Goal: Task Accomplishment & Management: Manage account settings

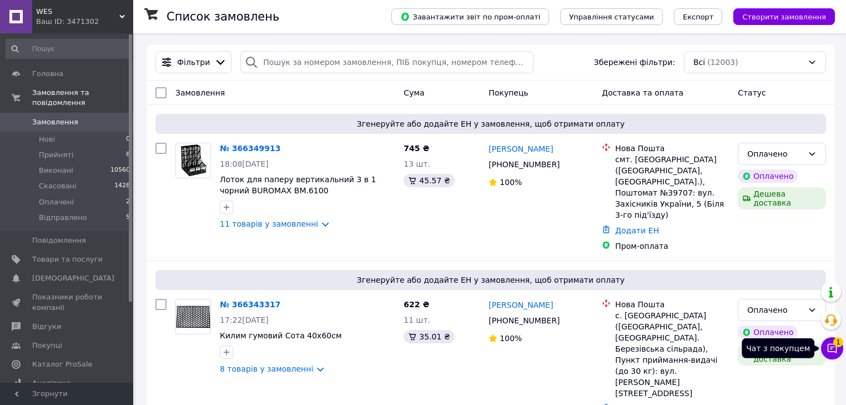
click at [830, 345] on icon at bounding box center [832, 348] width 11 height 11
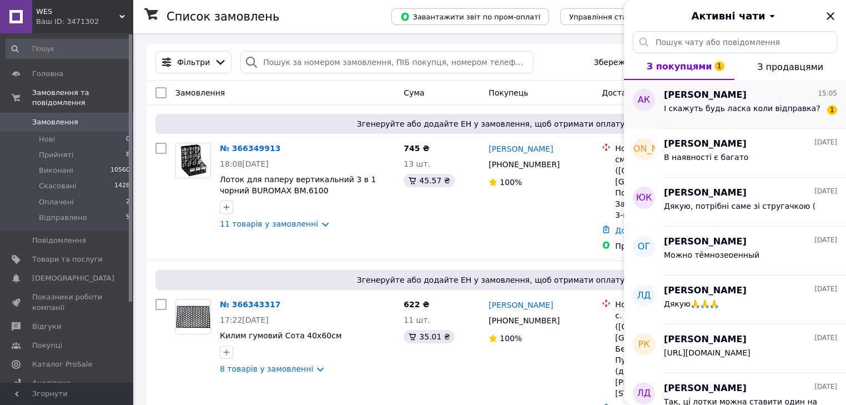
click at [733, 104] on span "І скажуть будь ласка коли відправка?" at bounding box center [742, 108] width 157 height 9
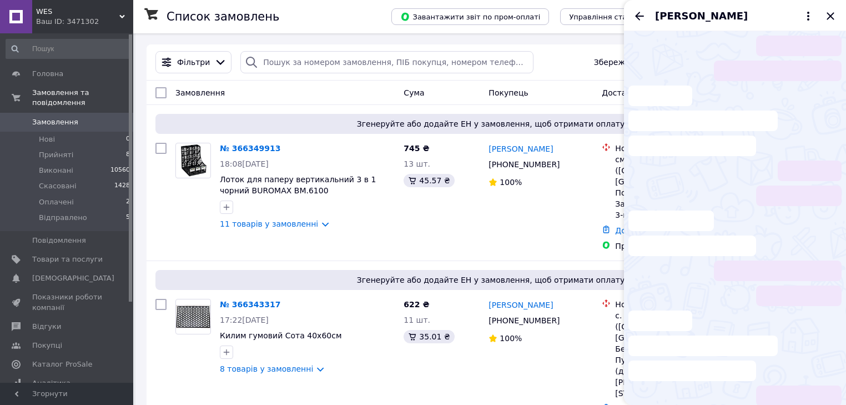
scroll to position [78, 0]
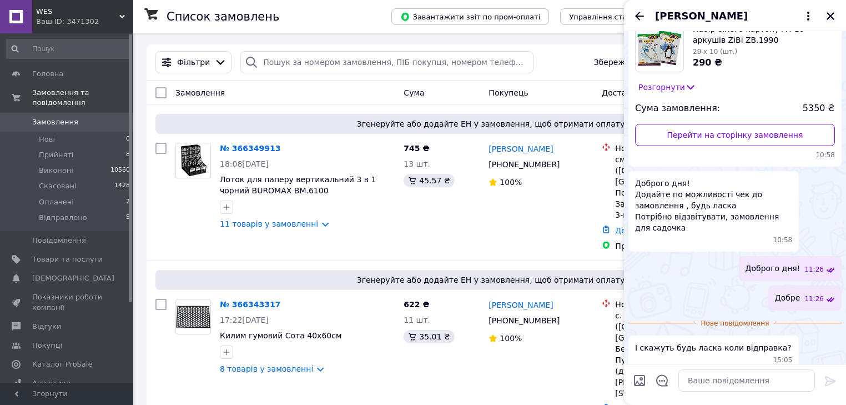
click at [828, 17] on icon "Закрити" at bounding box center [830, 15] width 13 height 13
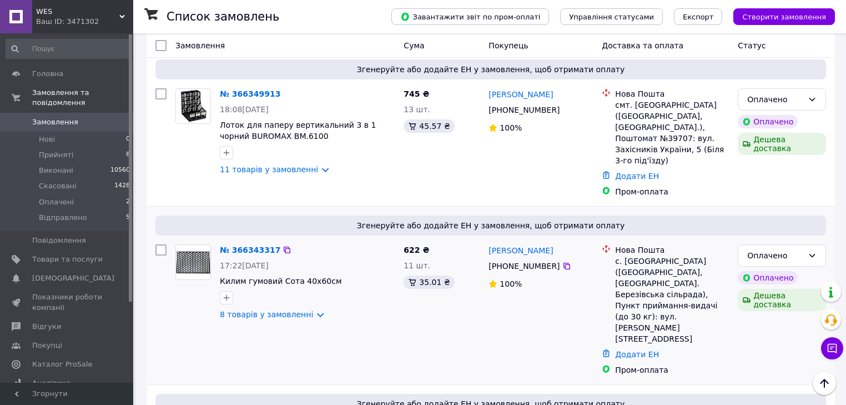
scroll to position [44, 0]
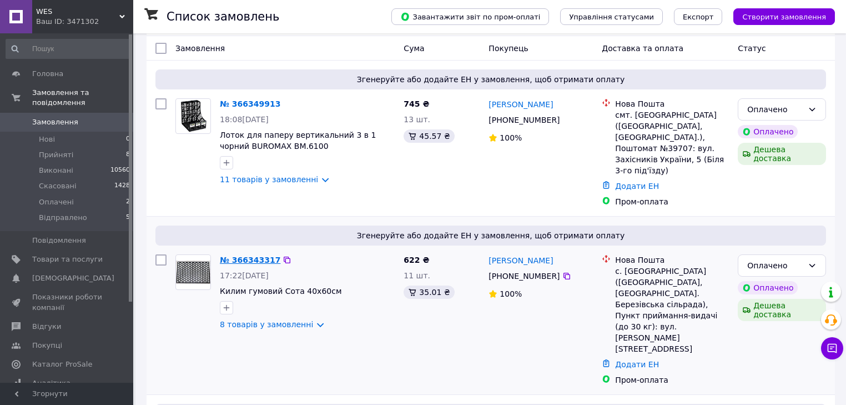
click at [235, 255] on link "№ 366343317" at bounding box center [250, 259] width 61 height 9
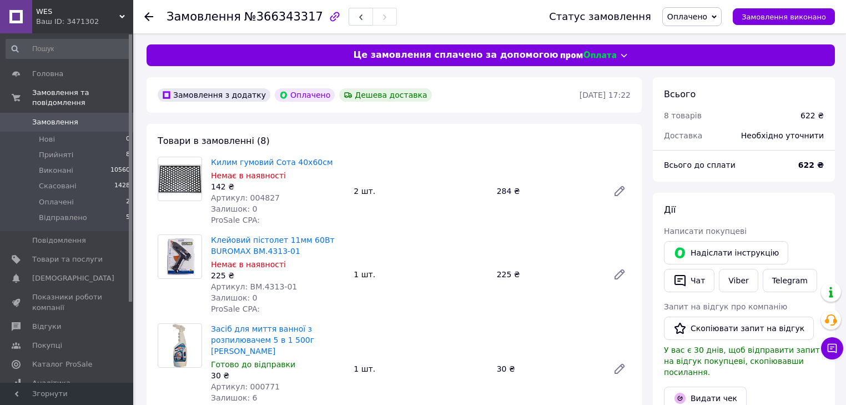
click at [722, 19] on span "Оплачено" at bounding box center [691, 16] width 59 height 19
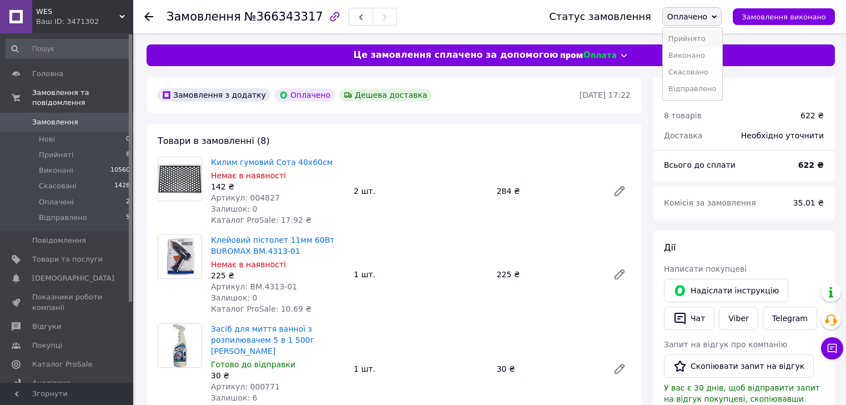
click at [693, 38] on li "Прийнято" at bounding box center [692, 39] width 59 height 17
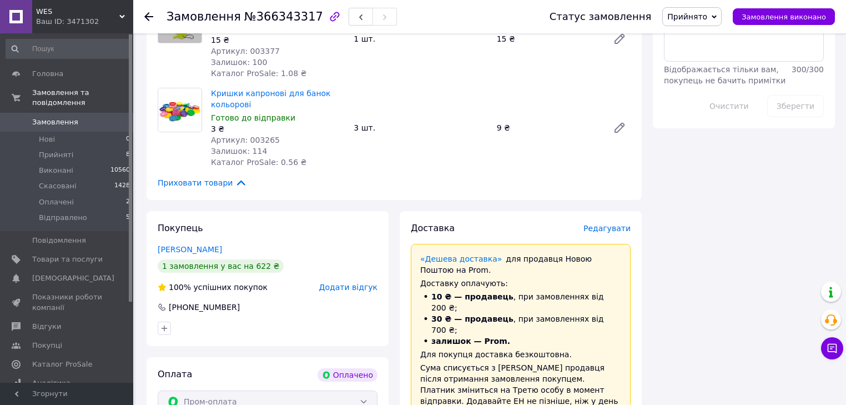
scroll to position [711, 0]
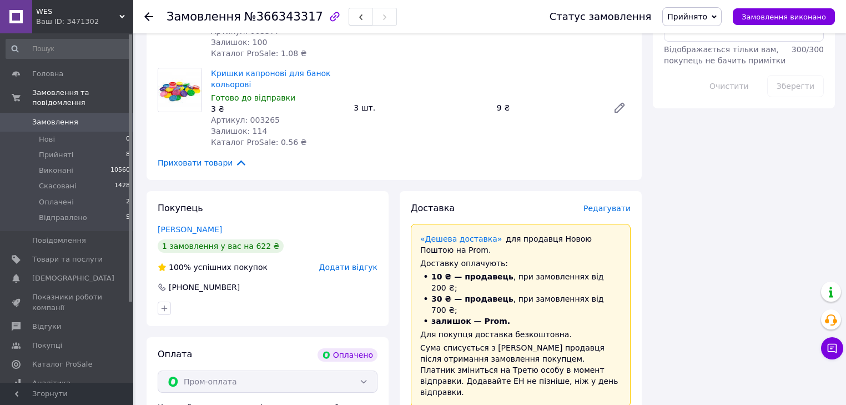
drag, startPoint x: 233, startPoint y: 207, endPoint x: 149, endPoint y: 208, distance: 84.4
click at [149, 208] on div "Покупець Босюк Світлана 1 замовлення у вас на 622 ₴ 100% успішних покупок Додат…" at bounding box center [268, 258] width 242 height 135
copy link "Босюк Світлана"
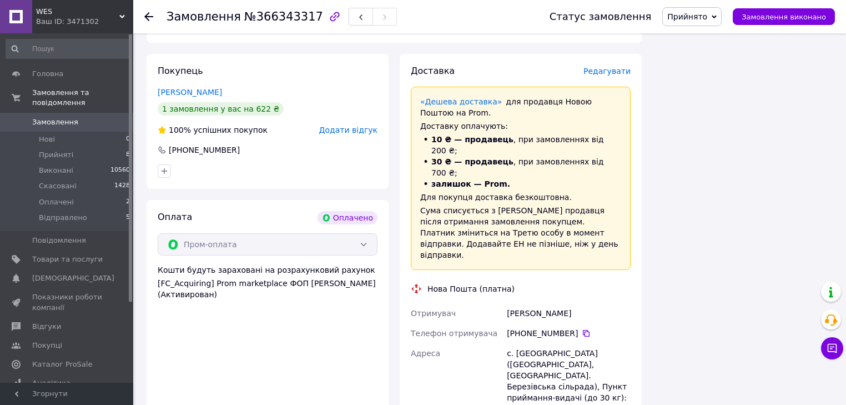
scroll to position [844, 0]
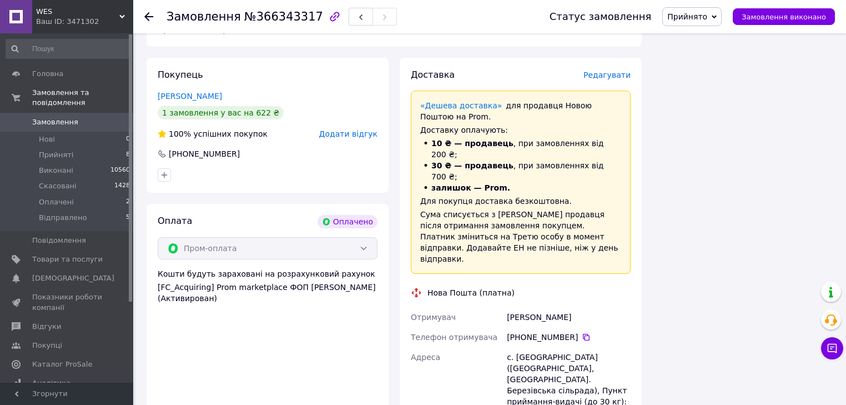
drag, startPoint x: 579, startPoint y: 280, endPoint x: 466, endPoint y: 404, distance: 167.8
click at [582, 333] on icon at bounding box center [586, 337] width 9 height 9
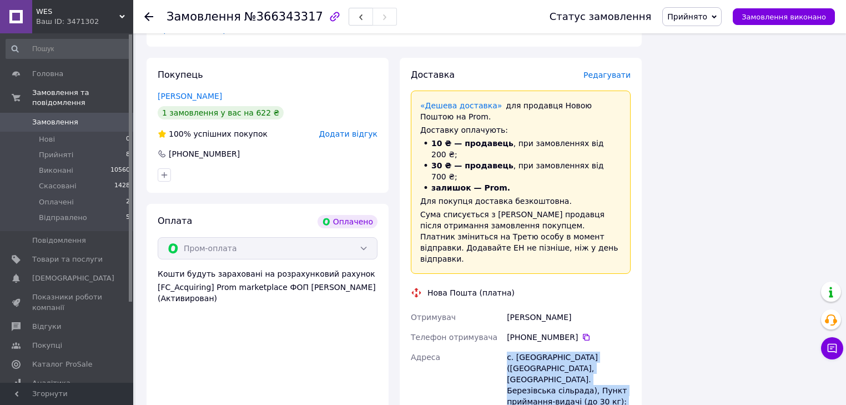
drag, startPoint x: 495, startPoint y: 304, endPoint x: 618, endPoint y: 353, distance: 132.4
click at [606, 349] on div "Отримувач Босюк Світлана Телефон отримувача +380 96 563 39 01   Адреса с. Садки…" at bounding box center [521, 400] width 224 height 187
copy div "Адреса с. Садки (Житомирська обл., Житомирський р-н. Березівська сільрада), Пун…"
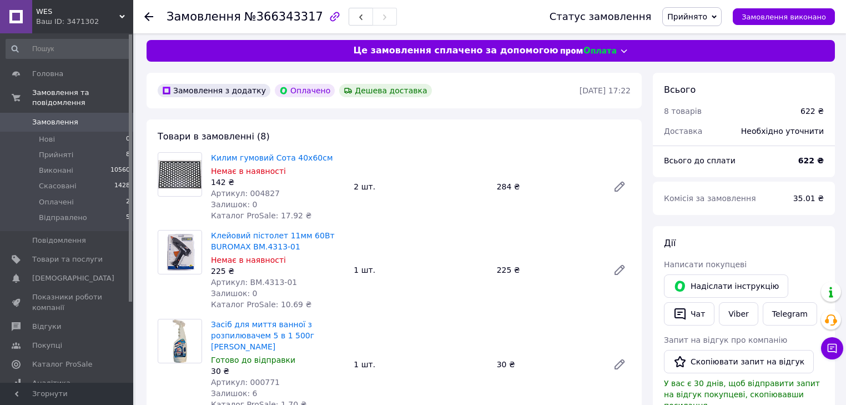
scroll to position [0, 0]
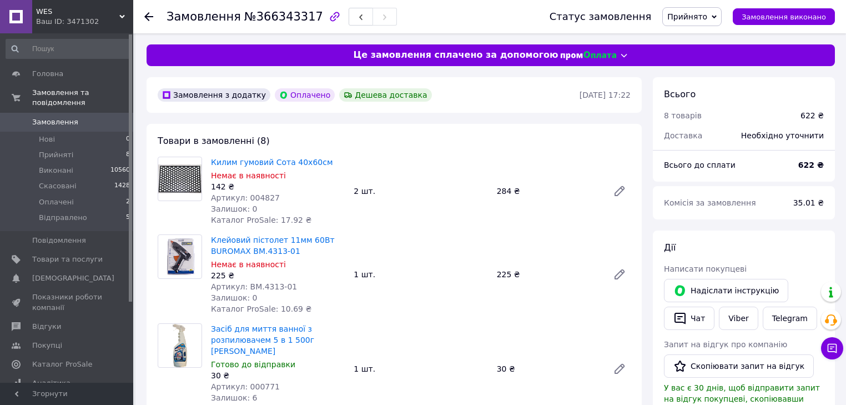
click at [253, 195] on span "Артикул: 004827" at bounding box center [245, 197] width 69 height 9
click at [253, 196] on span "Артикул: 004827" at bounding box center [245, 197] width 69 height 9
copy span "004827"
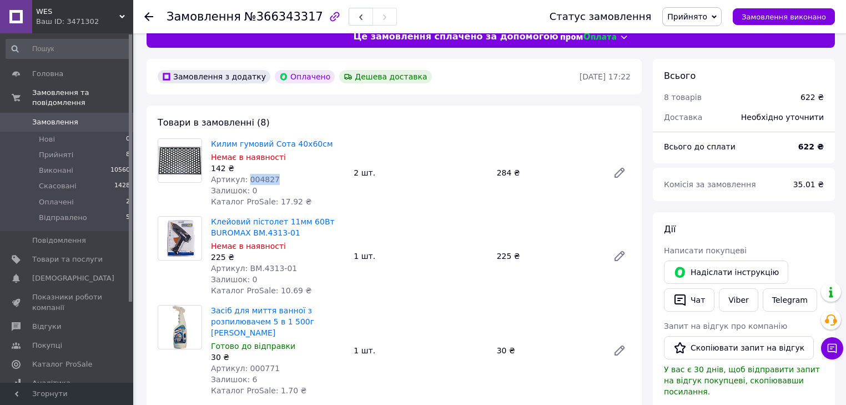
scroll to position [89, 0]
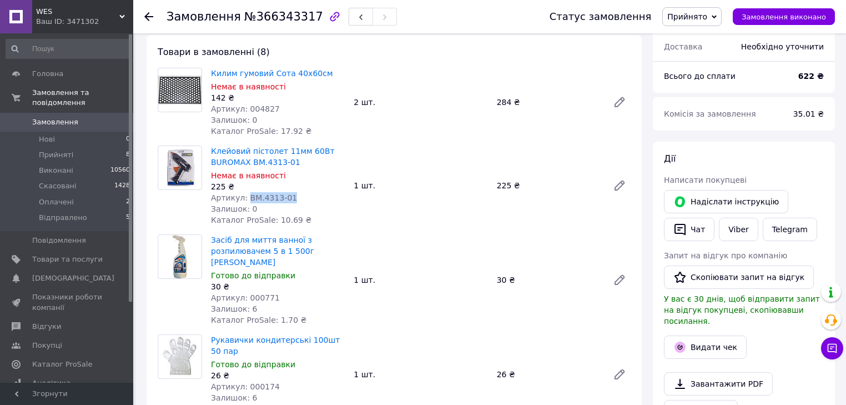
drag, startPoint x: 290, startPoint y: 195, endPoint x: 243, endPoint y: 202, distance: 47.0
click at [243, 202] on div "Артикул: BM.4313-01" at bounding box center [278, 197] width 134 height 11
copy span "BM.4313-01"
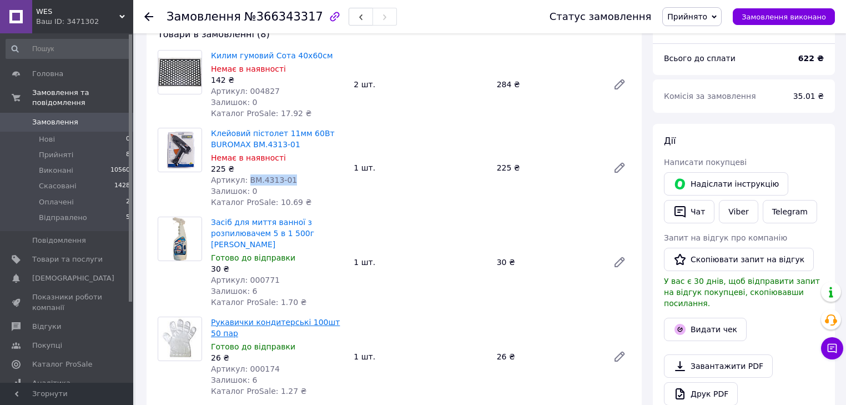
scroll to position [178, 0]
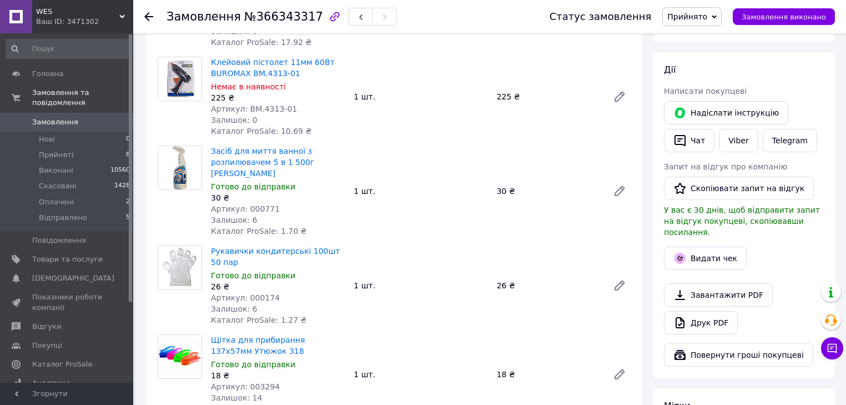
click at [259, 204] on span "Артикул: 000771" at bounding box center [245, 208] width 69 height 9
drag, startPoint x: 259, startPoint y: 200, endPoint x: 260, endPoint y: 208, distance: 7.9
click at [259, 204] on div "Засіб для миття ванної з розпилювачем 5 в 1 500г Домінік Готово до відправки 30…" at bounding box center [278, 190] width 143 height 95
copy div "000771 Залишок: 6"
click at [268, 204] on span "Артикул: 000771" at bounding box center [245, 208] width 69 height 9
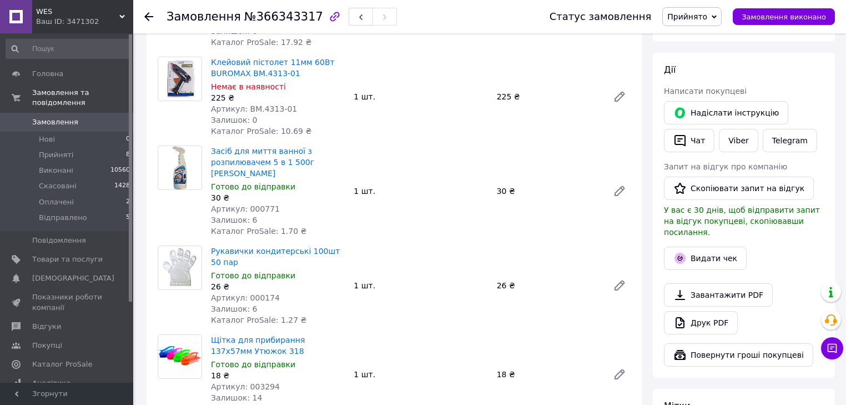
click at [253, 204] on span "Артикул: 000771" at bounding box center [245, 208] width 69 height 9
copy span "000771"
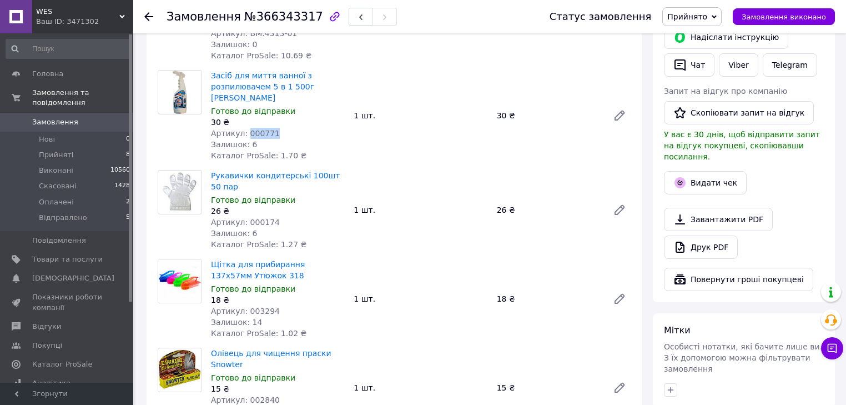
scroll to position [266, 0]
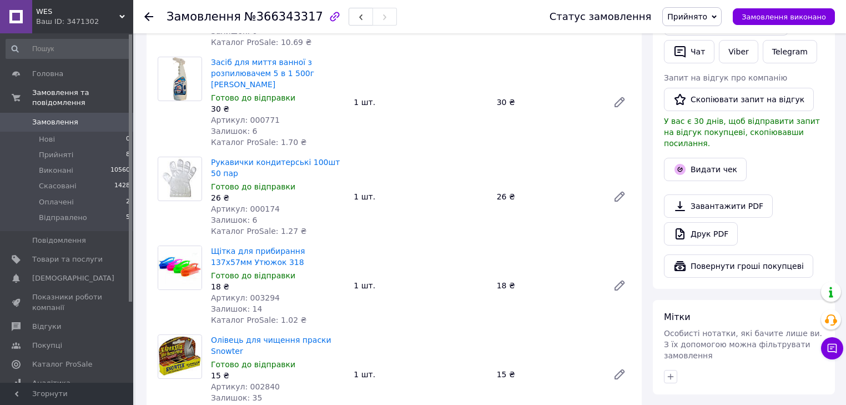
click at [257, 204] on span "Артикул: 000174" at bounding box center [245, 208] width 69 height 9
copy span "000174"
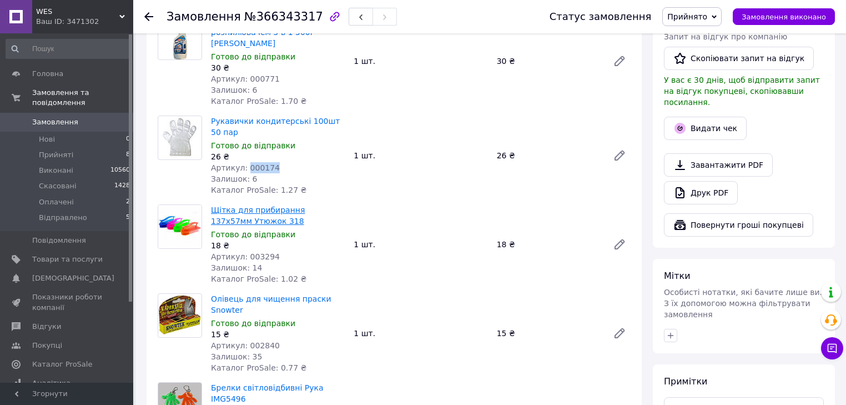
scroll to position [311, 0]
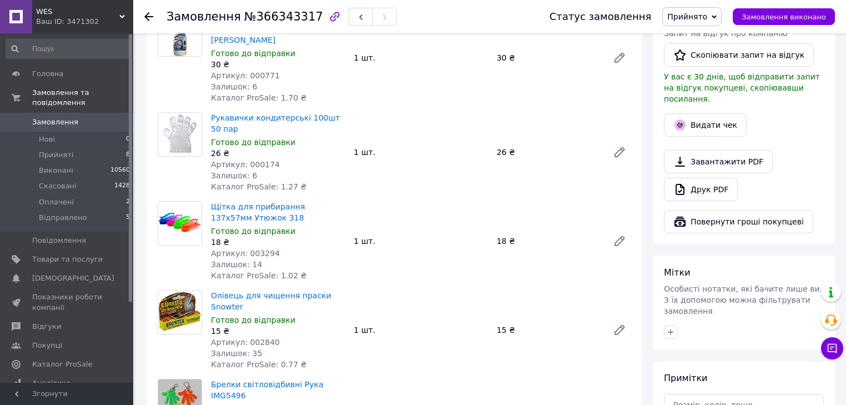
click at [254, 249] on span "Артикул: 003294" at bounding box center [245, 253] width 69 height 9
copy span "003294"
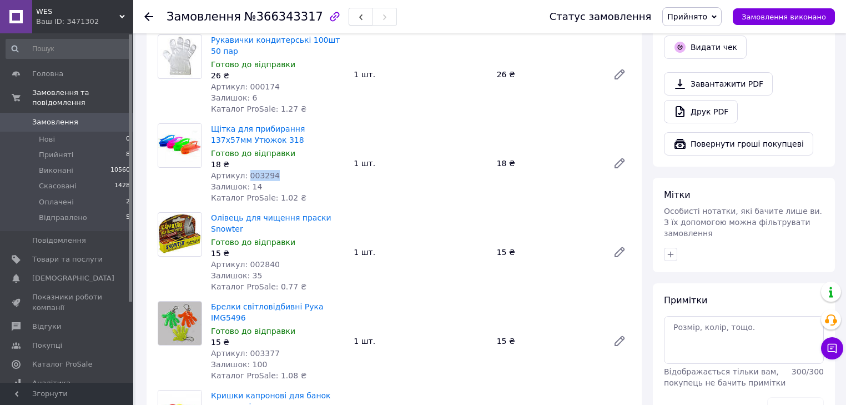
scroll to position [400, 0]
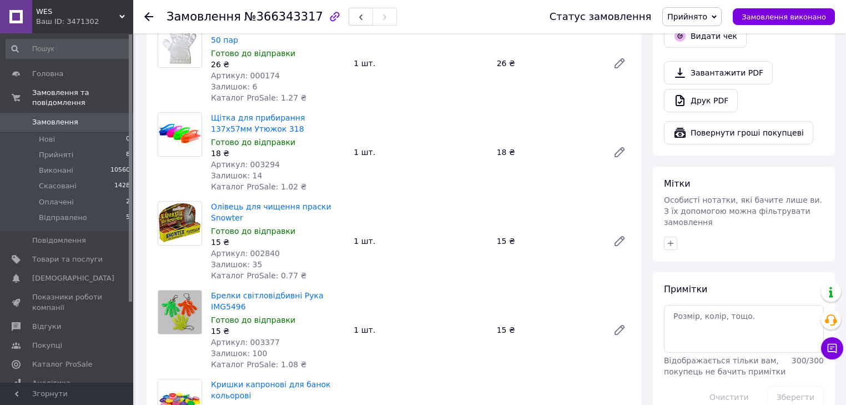
click at [258, 249] on span "Артикул: 002840" at bounding box center [245, 253] width 69 height 9
copy span "002840"
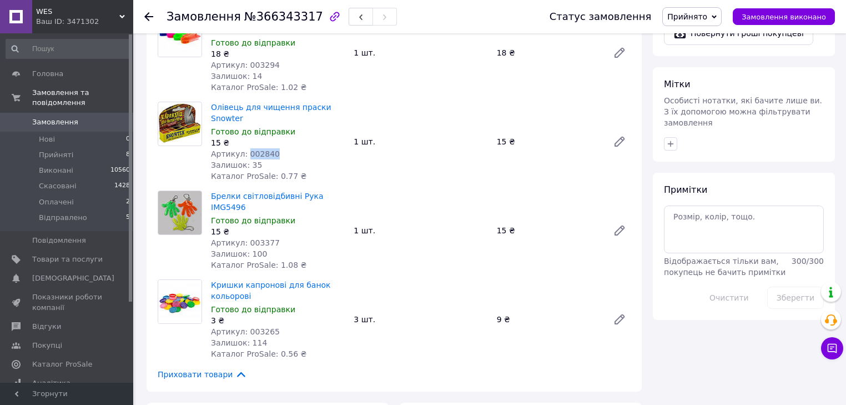
scroll to position [533, 0]
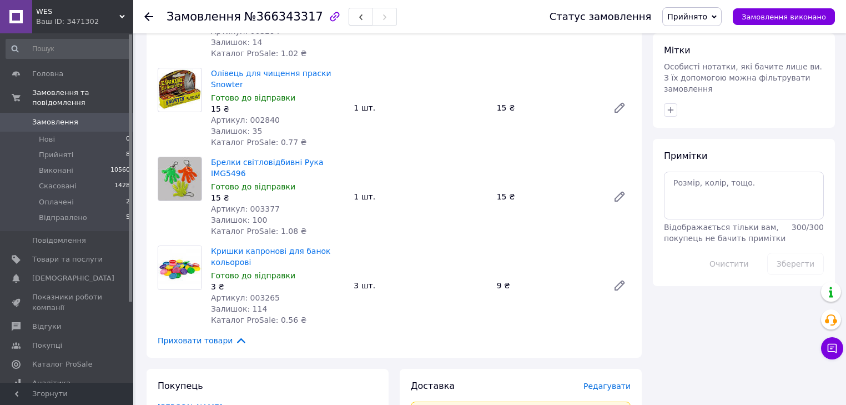
click at [258, 204] on span "Артикул: 003377" at bounding box center [245, 208] width 69 height 9
copy span "003377"
click at [256, 293] on span "Артикул: 003265" at bounding box center [245, 297] width 69 height 9
drag, startPoint x: 256, startPoint y: 275, endPoint x: 264, endPoint y: 311, distance: 36.8
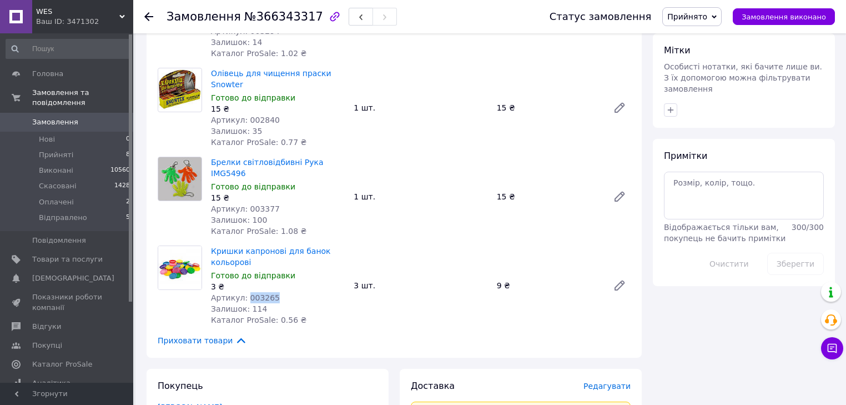
click at [256, 293] on span "Артикул: 003265" at bounding box center [245, 297] width 69 height 9
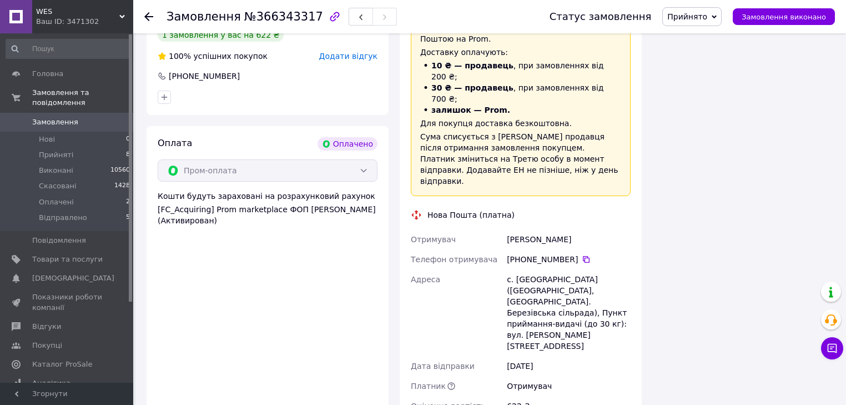
scroll to position [888, 0]
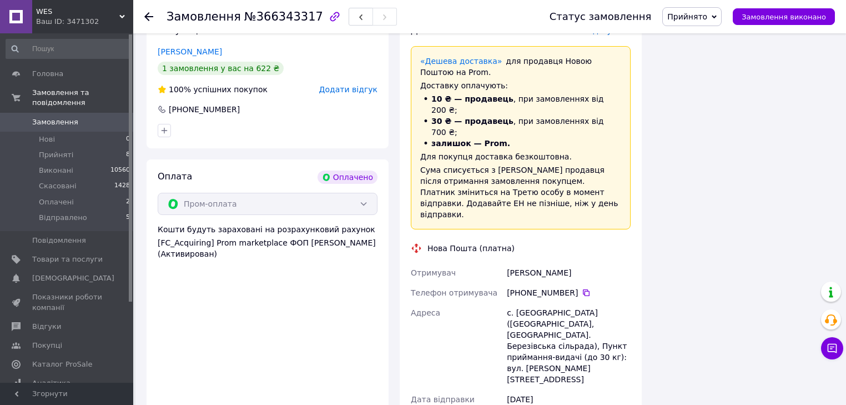
click at [147, 17] on icon at bounding box center [148, 16] width 9 height 9
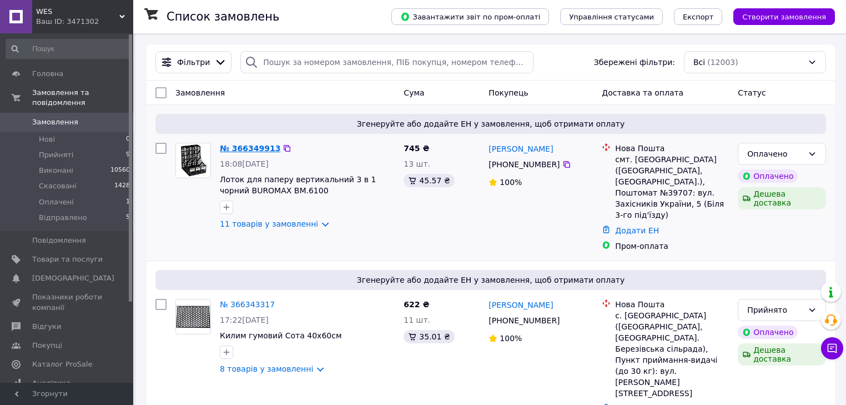
click at [244, 146] on link "№ 366349913" at bounding box center [250, 148] width 61 height 9
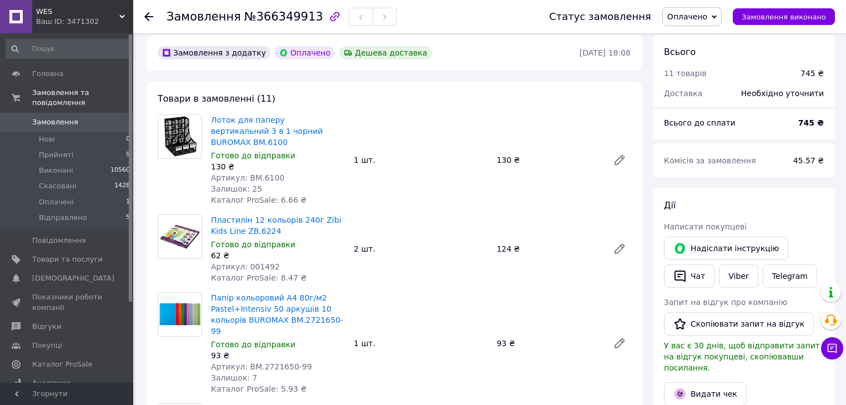
scroll to position [44, 0]
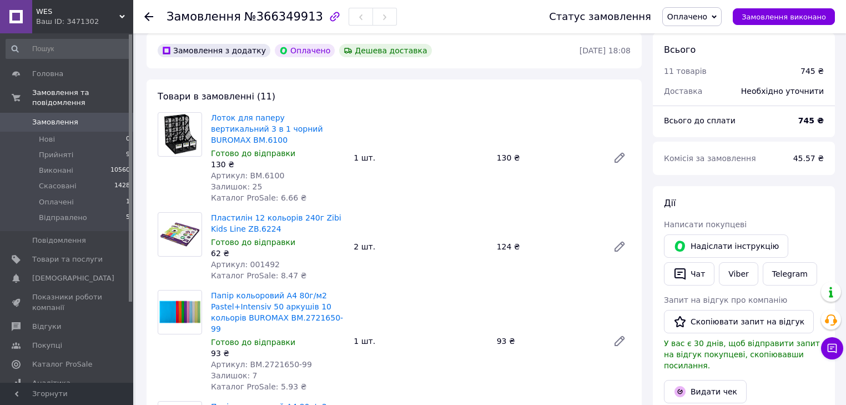
click at [717, 19] on icon at bounding box center [714, 16] width 5 height 5
click at [700, 40] on li "Прийнято" at bounding box center [692, 39] width 59 height 17
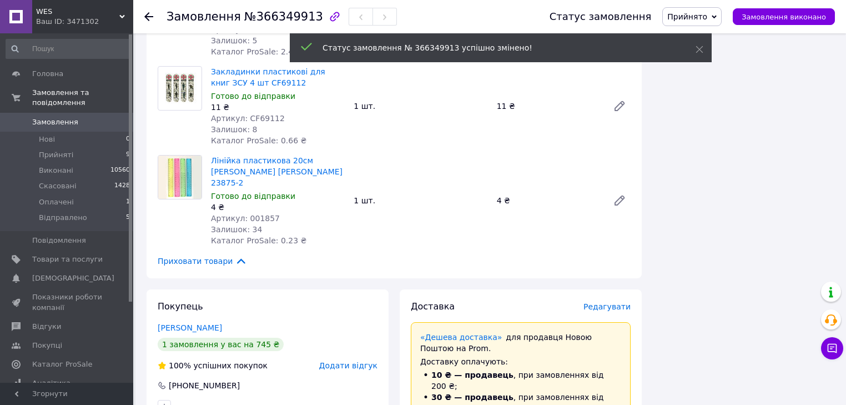
scroll to position [1066, 0]
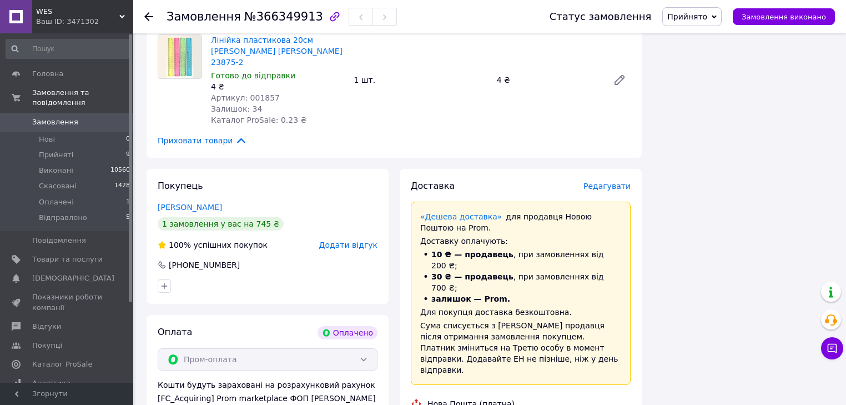
drag, startPoint x: 228, startPoint y: 143, endPoint x: 151, endPoint y: 144, distance: 76.6
click at [151, 169] on div "Покупець Барсукова Юлія 1 замовлення у вас на 745 ₴ 100% успішних покупок Додат…" at bounding box center [268, 236] width 242 height 135
drag, startPoint x: 264, startPoint y: 379, endPoint x: 266, endPoint y: 389, distance: 9.7
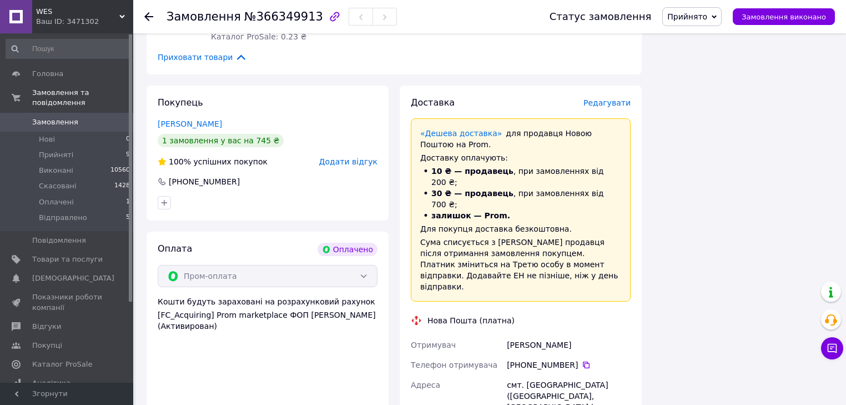
scroll to position [1155, 0]
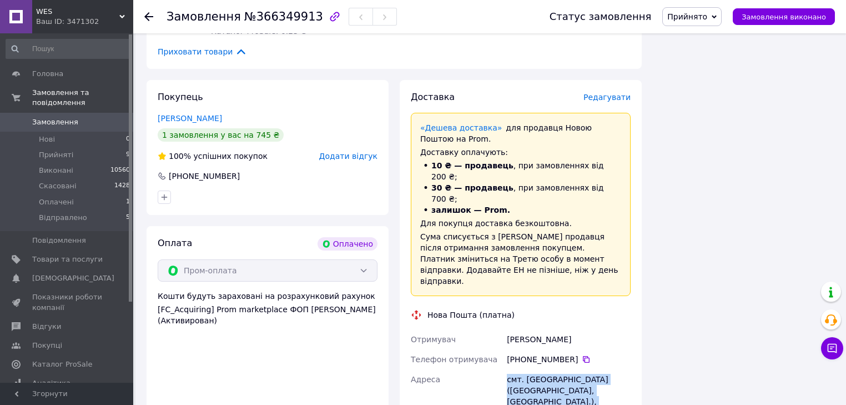
drag, startPoint x: 502, startPoint y: 283, endPoint x: 586, endPoint y: 318, distance: 91.1
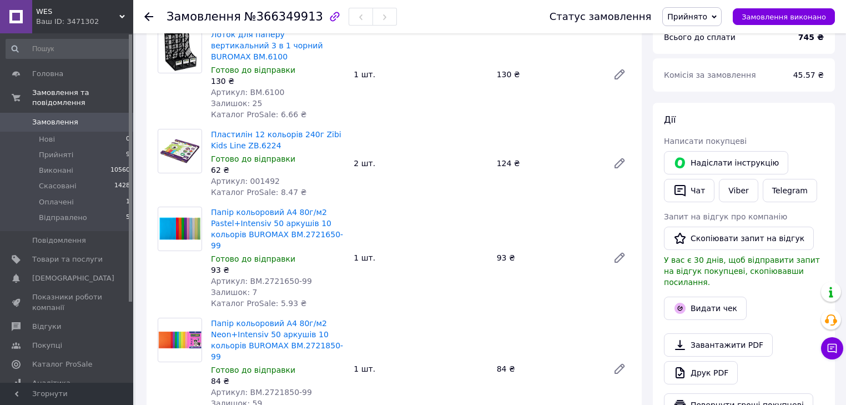
scroll to position [0, 0]
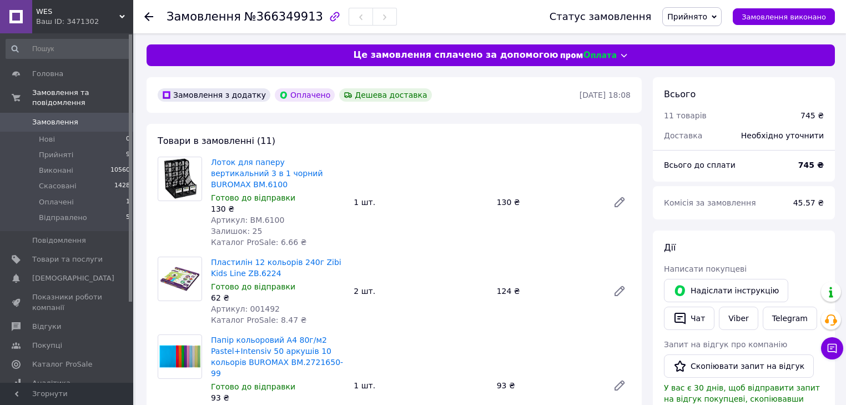
drag, startPoint x: 264, startPoint y: 211, endPoint x: 273, endPoint y: 212, distance: 8.9
click at [264, 215] on span "Артикул: BM.6100" at bounding box center [247, 219] width 73 height 9
drag, startPoint x: 264, startPoint y: 216, endPoint x: 237, endPoint y: 222, distance: 27.9
click at [244, 214] on div "Артикул: BM.6100" at bounding box center [278, 219] width 134 height 11
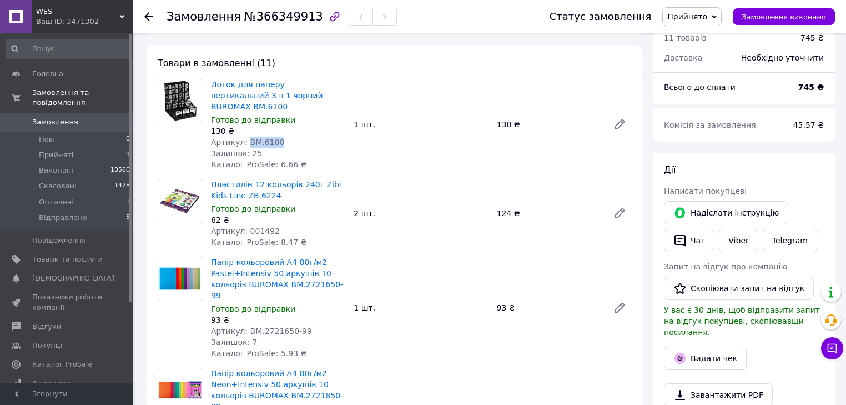
scroll to position [89, 0]
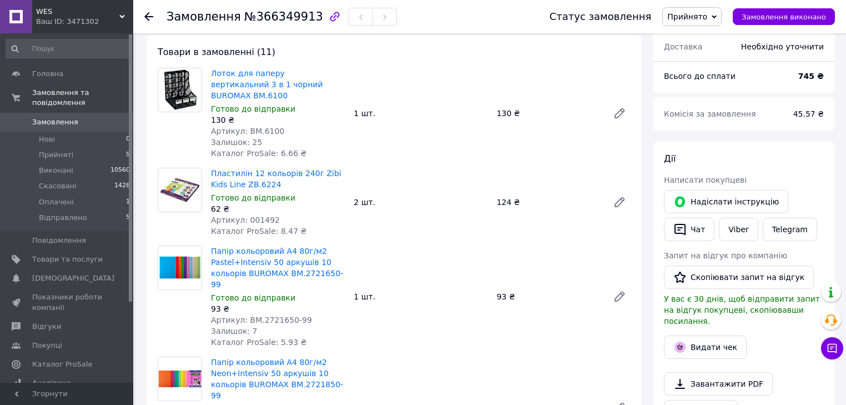
click at [260, 215] on span "Артикул: 001492" at bounding box center [245, 219] width 69 height 9
click at [259, 215] on span "Артикул: 001492" at bounding box center [245, 219] width 69 height 9
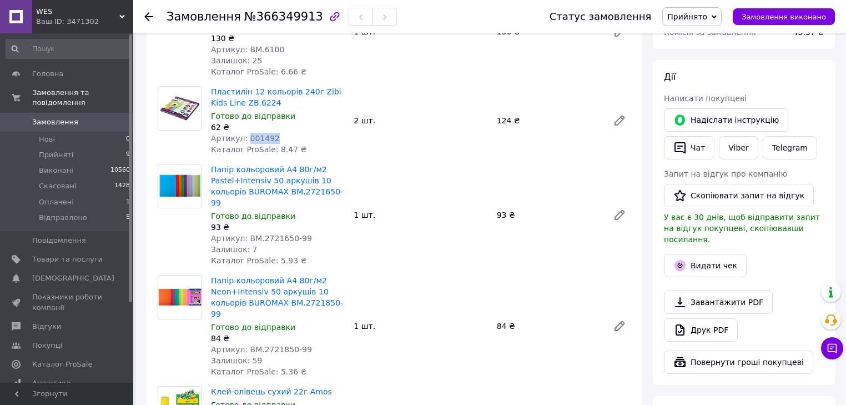
scroll to position [178, 0]
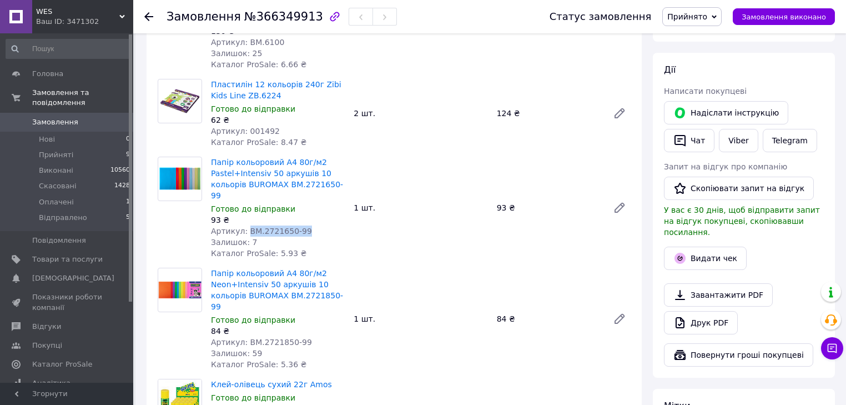
drag, startPoint x: 301, startPoint y: 207, endPoint x: 245, endPoint y: 211, distance: 56.2
click at [245, 225] on div "Артикул: BM.2721650-99" at bounding box center [278, 230] width 134 height 11
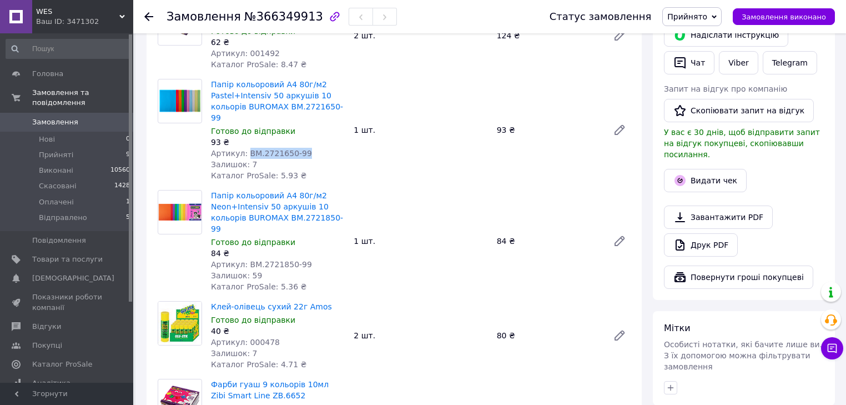
scroll to position [266, 0]
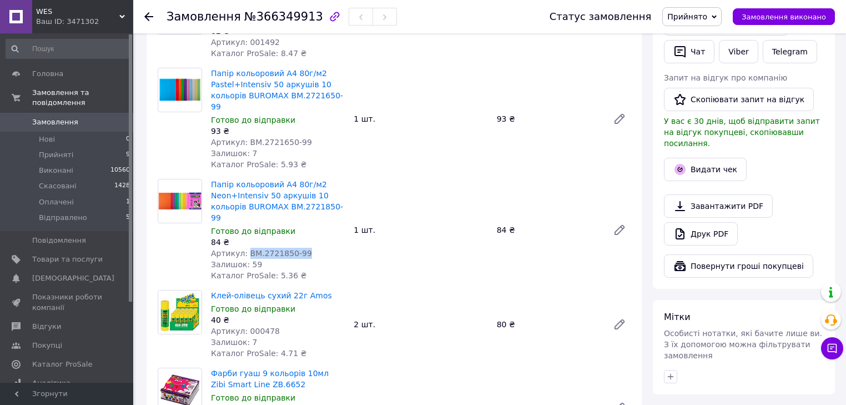
drag, startPoint x: 306, startPoint y: 220, endPoint x: 243, endPoint y: 216, distance: 63.4
click at [243, 248] on div "Артикул: BM.2721850-99" at bounding box center [278, 253] width 134 height 11
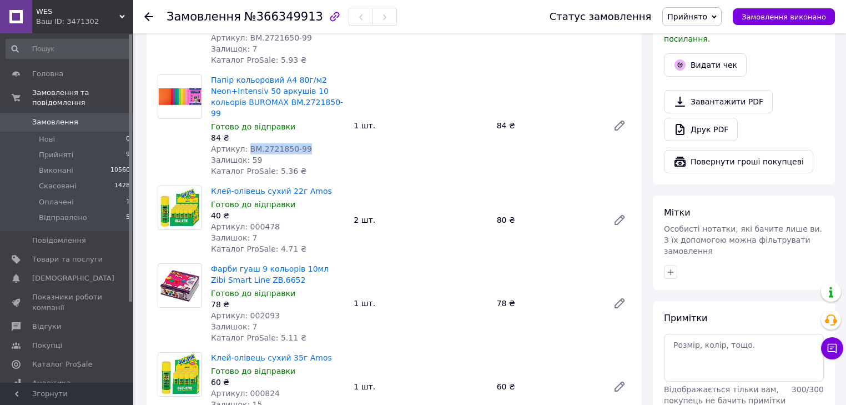
scroll to position [400, 0]
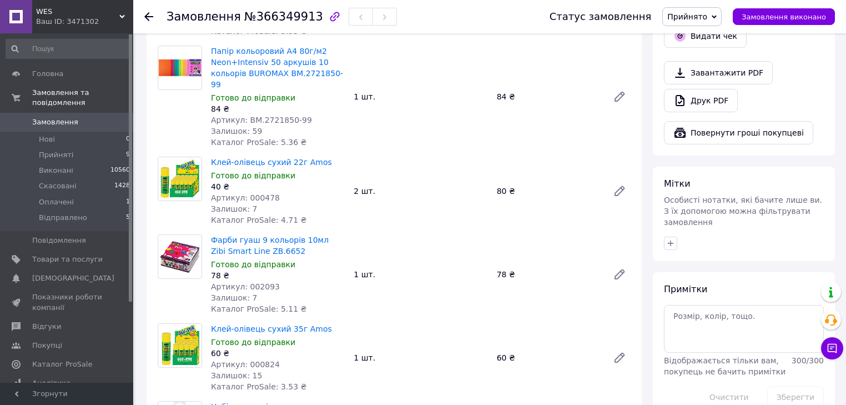
click at [256, 193] on span "Артикул: 000478" at bounding box center [245, 197] width 69 height 9
drag, startPoint x: 256, startPoint y: 164, endPoint x: 274, endPoint y: 393, distance: 229.4
click at [256, 193] on span "Артикул: 000478" at bounding box center [245, 197] width 69 height 9
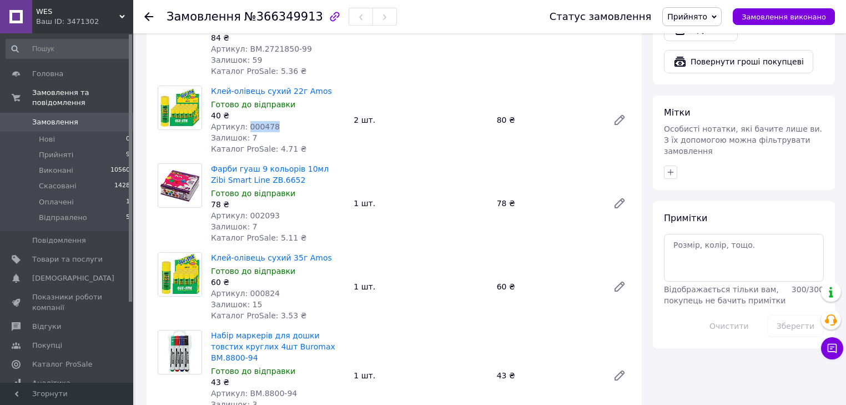
scroll to position [489, 0]
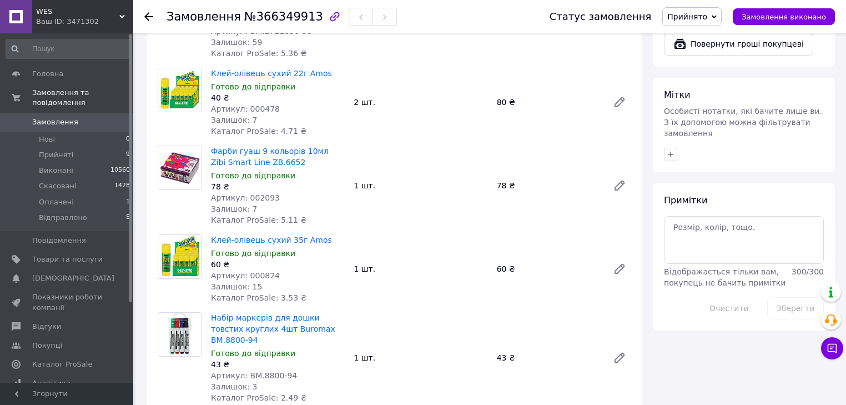
click at [260, 193] on span "Артикул: 002093" at bounding box center [245, 197] width 69 height 9
drag, startPoint x: 260, startPoint y: 162, endPoint x: 270, endPoint y: 220, distance: 59.2
click at [260, 193] on span "Артикул: 002093" at bounding box center [245, 197] width 69 height 9
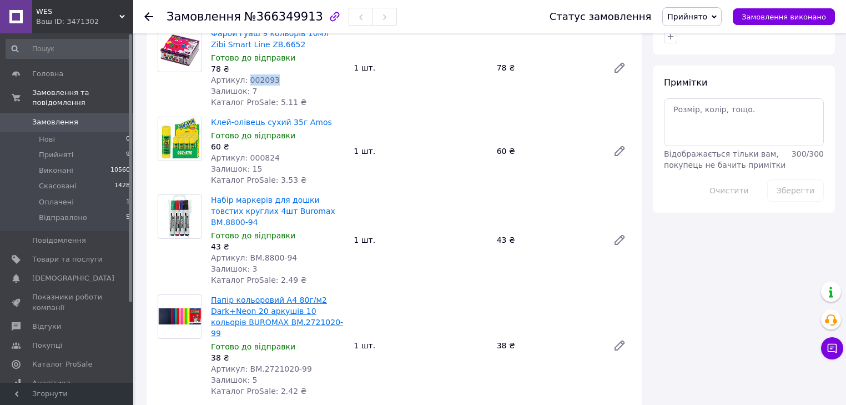
scroll to position [622, 0]
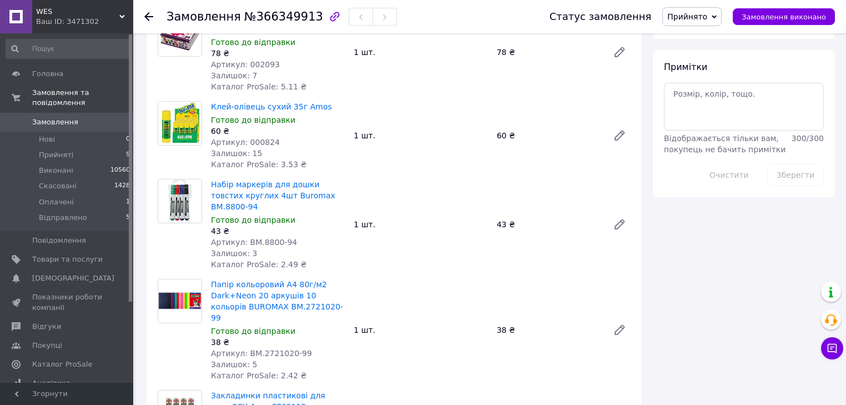
click at [257, 125] on div "60 ₴" at bounding box center [278, 130] width 134 height 11
click at [258, 138] on span "Артикул: 000824" at bounding box center [245, 142] width 69 height 9
drag, startPoint x: 258, startPoint y: 110, endPoint x: 349, endPoint y: 404, distance: 307.5
click at [258, 138] on span "Артикул: 000824" at bounding box center [245, 142] width 69 height 9
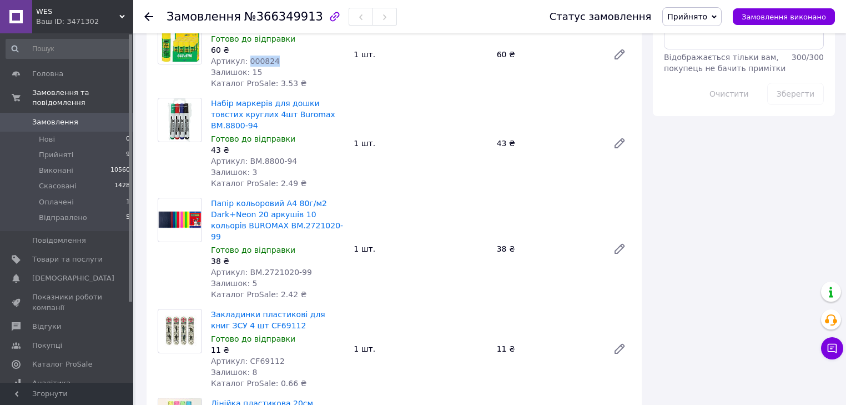
scroll to position [711, 0]
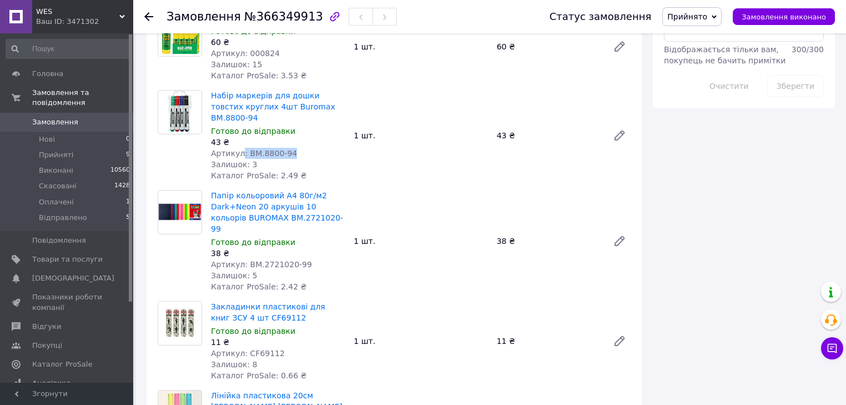
drag, startPoint x: 284, startPoint y: 107, endPoint x: 240, endPoint y: 108, distance: 44.4
click at [240, 148] on div "Артикул: BM.8800-94" at bounding box center [278, 153] width 134 height 11
drag, startPoint x: 286, startPoint y: 111, endPoint x: 245, endPoint y: 113, distance: 41.7
click at [245, 148] on div "Артикул: BM.8800-94" at bounding box center [278, 153] width 134 height 11
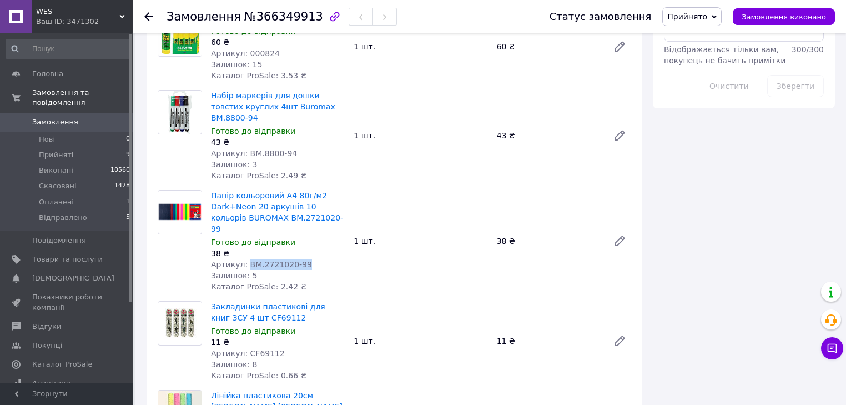
drag, startPoint x: 302, startPoint y: 209, endPoint x: 243, endPoint y: 209, distance: 59.4
click at [243, 259] on div "Артикул: BM.2721020-99" at bounding box center [278, 264] width 134 height 11
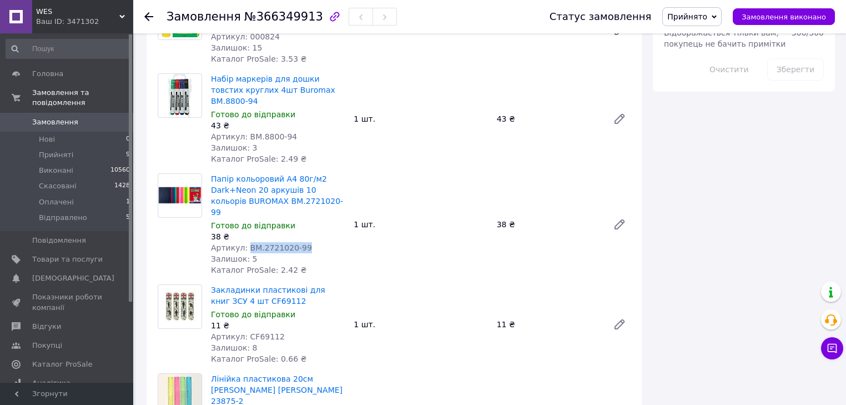
scroll to position [755, 0]
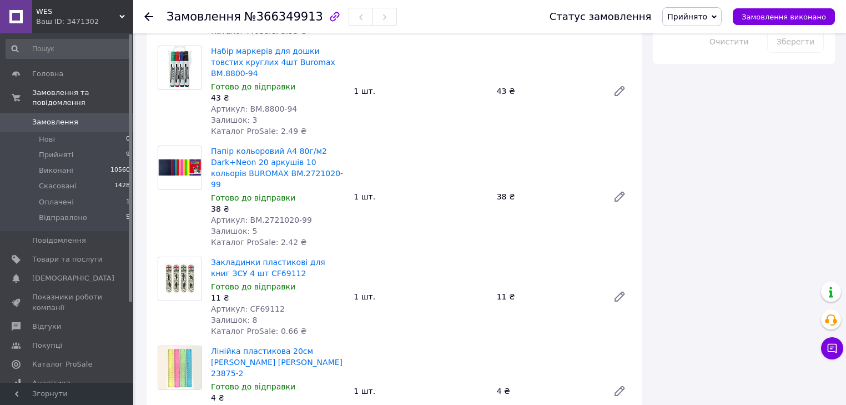
click at [262, 304] on span "Артикул: CF69112" at bounding box center [248, 308] width 74 height 9
drag, startPoint x: 262, startPoint y: 251, endPoint x: 290, endPoint y: 340, distance: 93.6
click at [263, 304] on span "Артикул: CF69112" at bounding box center [248, 308] width 74 height 9
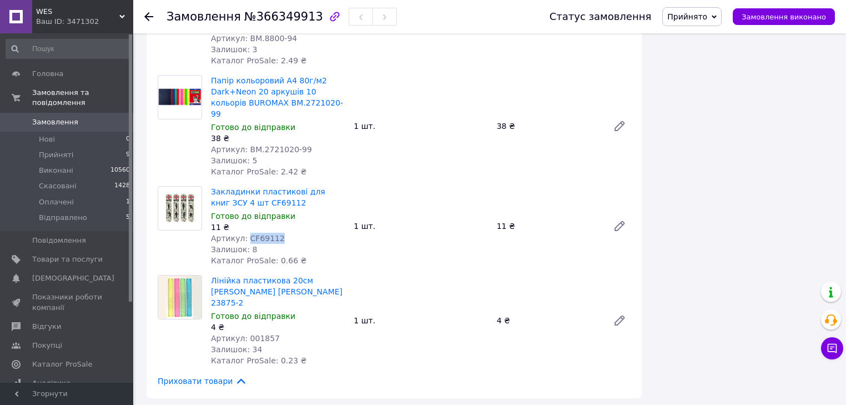
scroll to position [844, 0]
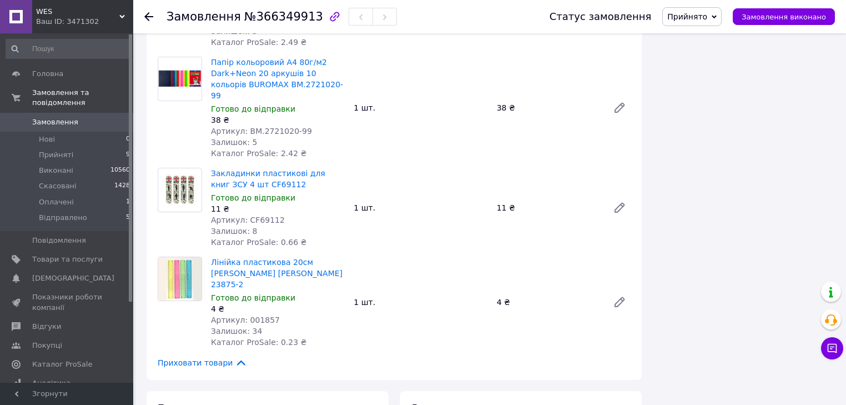
click at [253, 315] on span "Артикул: 001857" at bounding box center [245, 319] width 69 height 9
drag, startPoint x: 253, startPoint y: 252, endPoint x: 256, endPoint y: 265, distance: 13.2
click at [253, 315] on span "Артикул: 001857" at bounding box center [245, 319] width 69 height 9
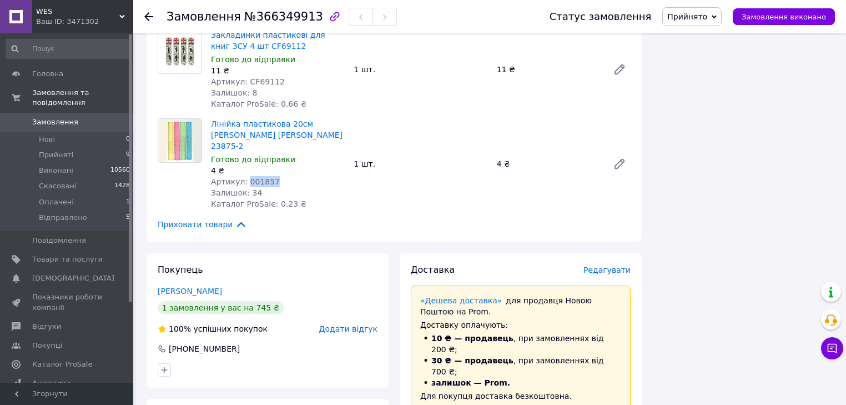
scroll to position [977, 0]
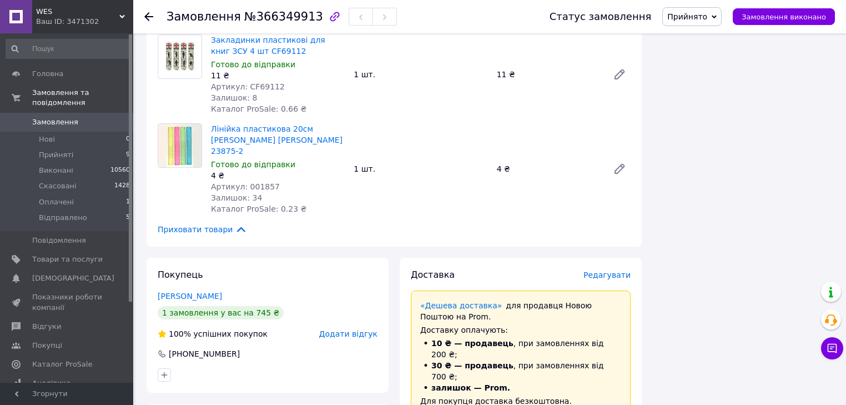
click at [153, 15] on icon at bounding box center [148, 16] width 9 height 9
